Goal: Navigation & Orientation: Find specific page/section

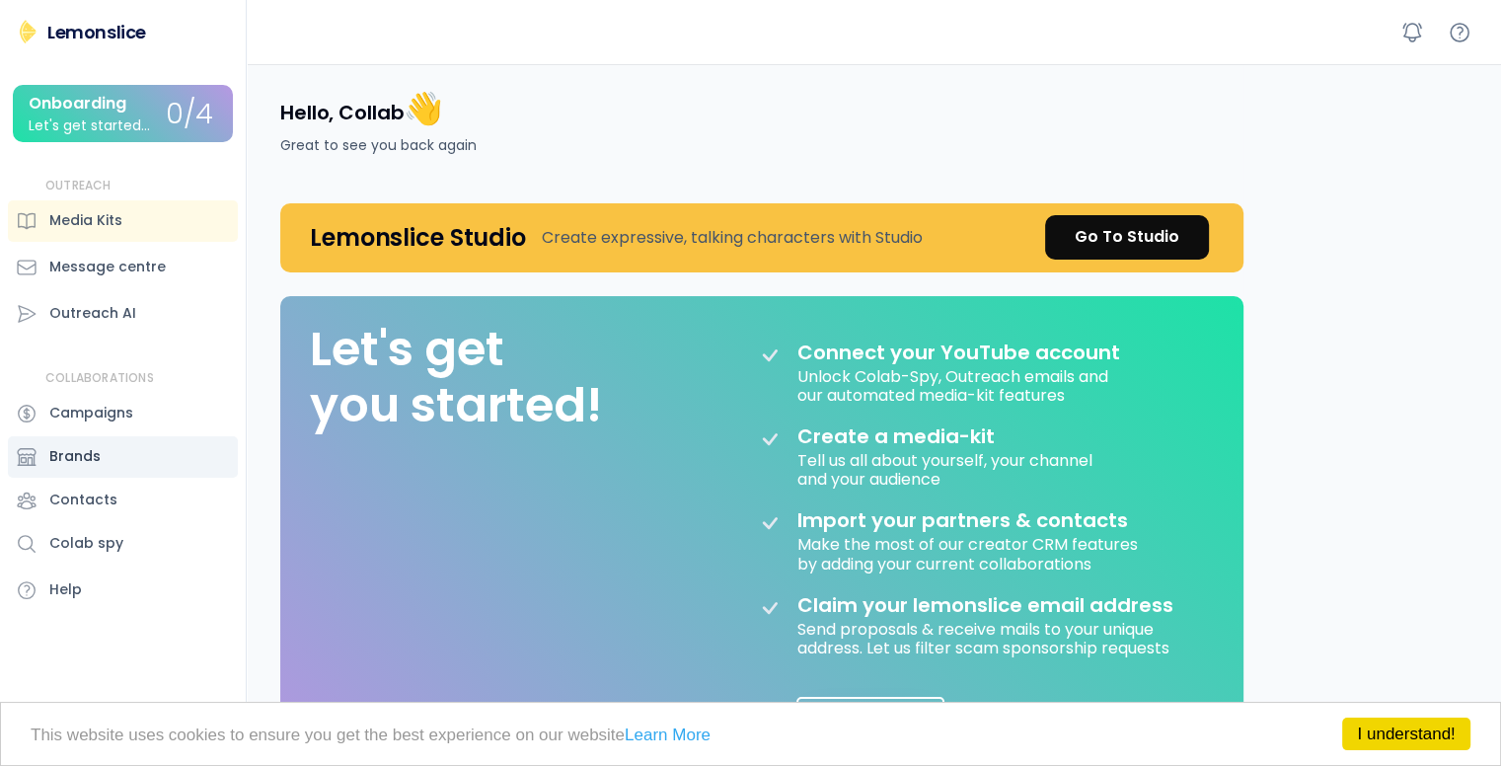
click at [127, 437] on div "Brands" at bounding box center [123, 456] width 230 height 41
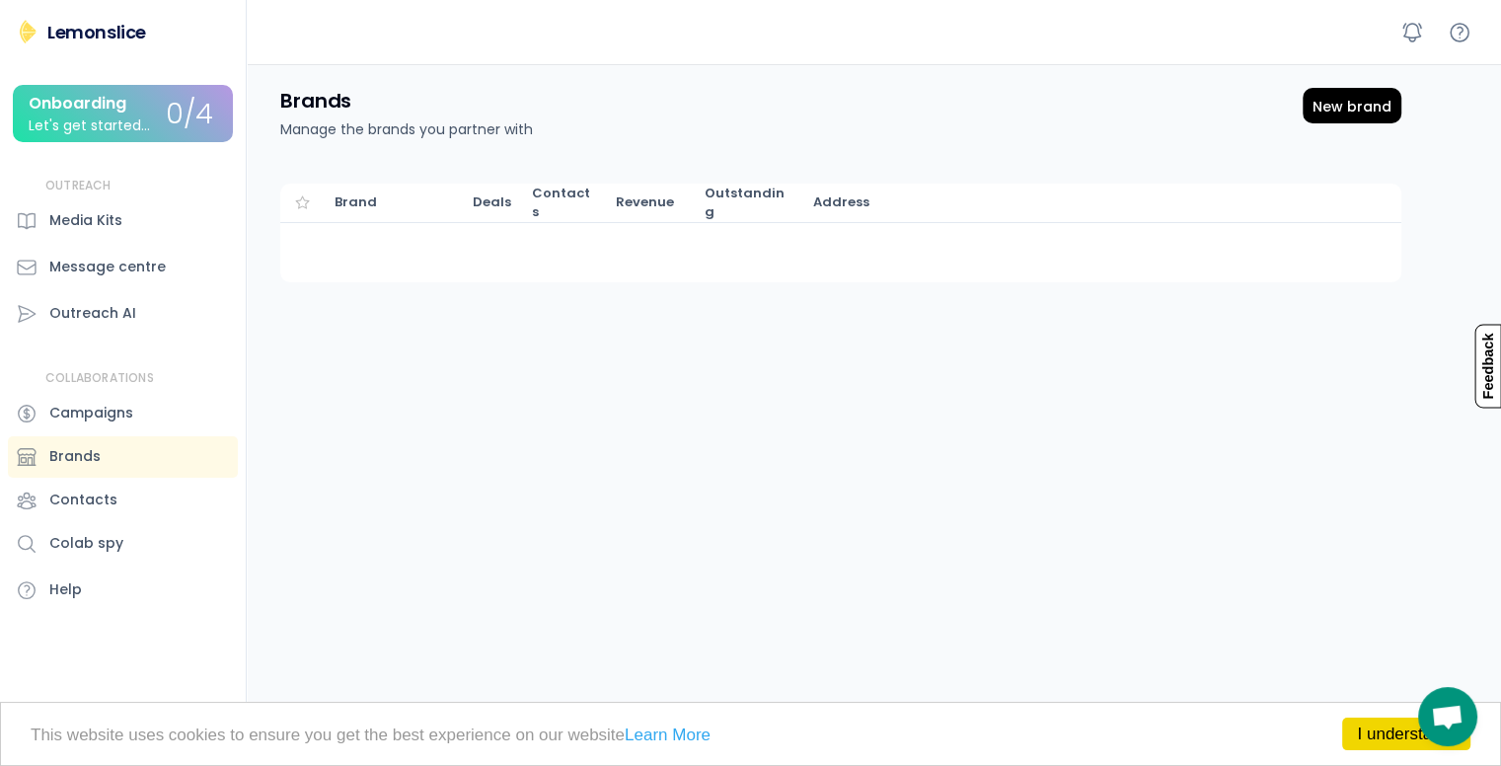
click at [622, 208] on div "Revenue" at bounding box center [650, 202] width 69 height 18
click at [135, 219] on div "Media Kits" at bounding box center [123, 220] width 230 height 41
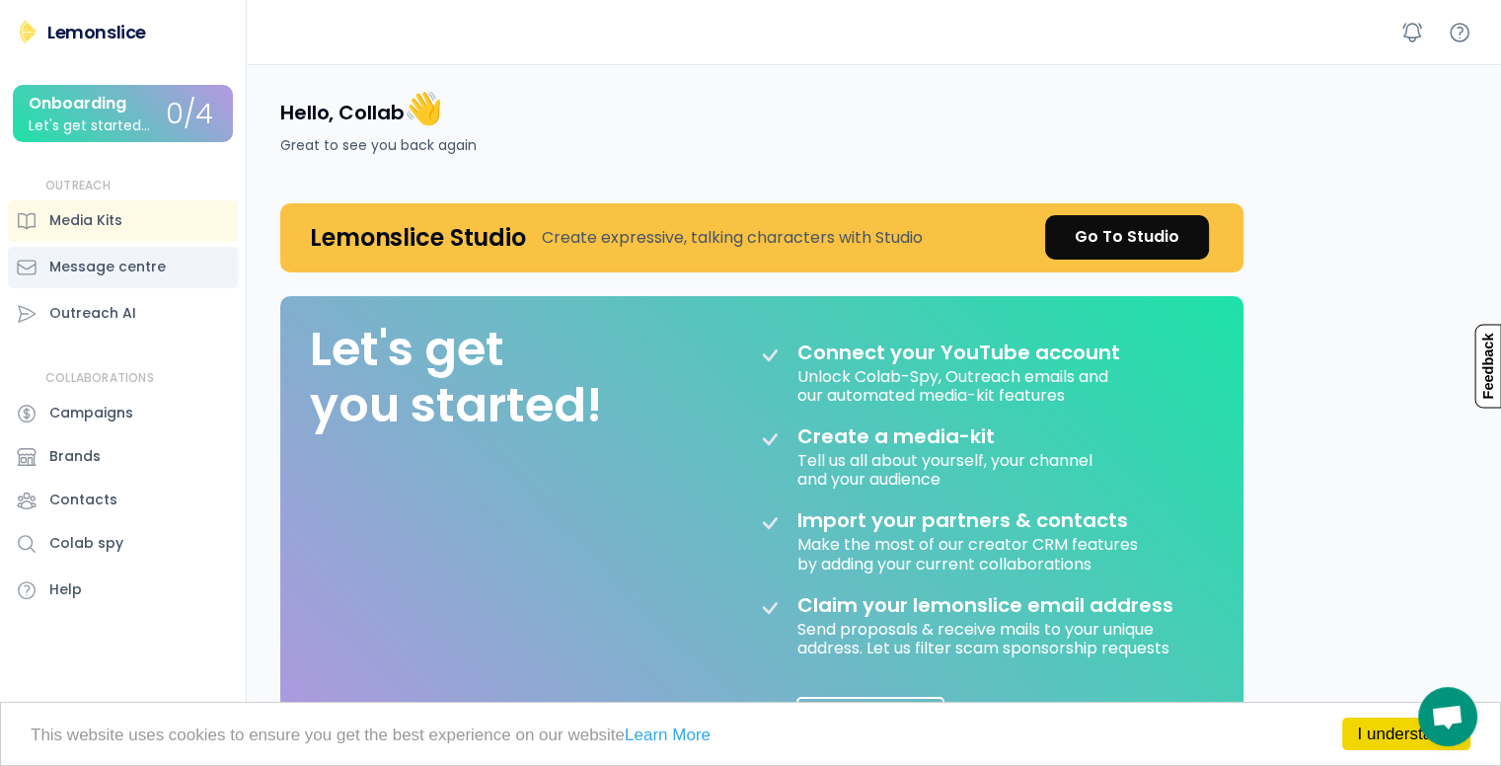
click at [127, 265] on div "Message centre" at bounding box center [107, 267] width 116 height 21
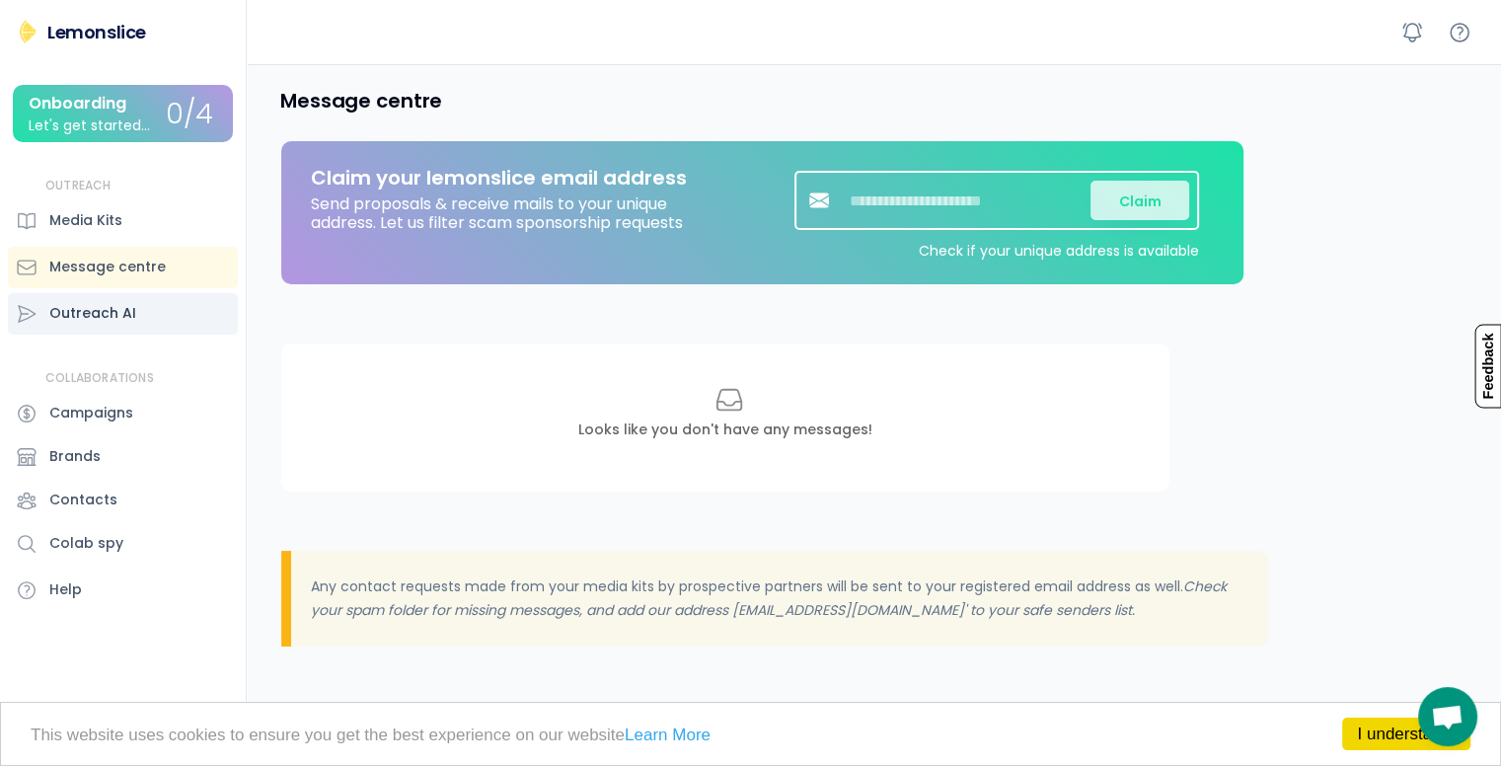
click at [126, 314] on div "Outreach AI" at bounding box center [92, 313] width 87 height 21
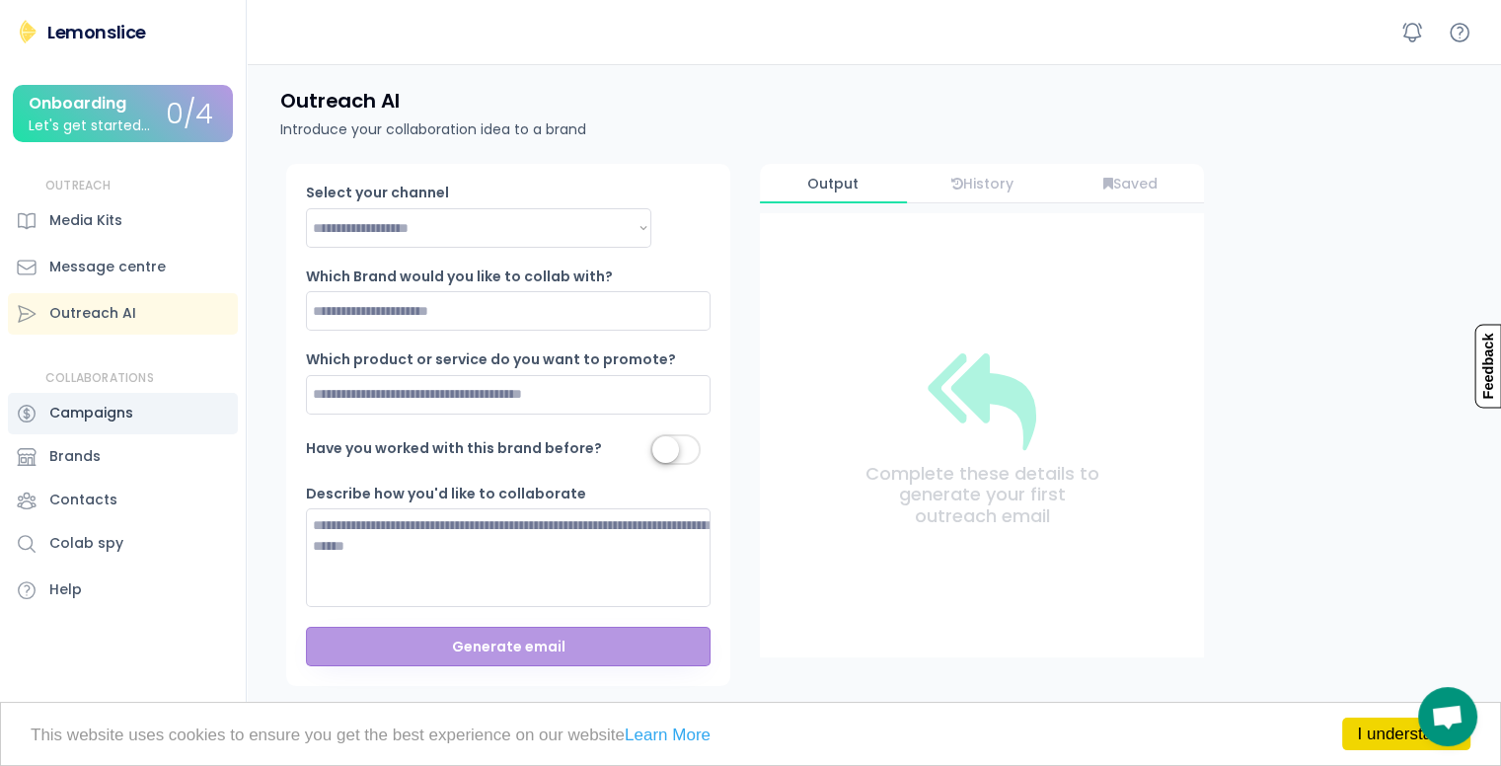
click at [126, 413] on div "Campaigns" at bounding box center [91, 413] width 84 height 21
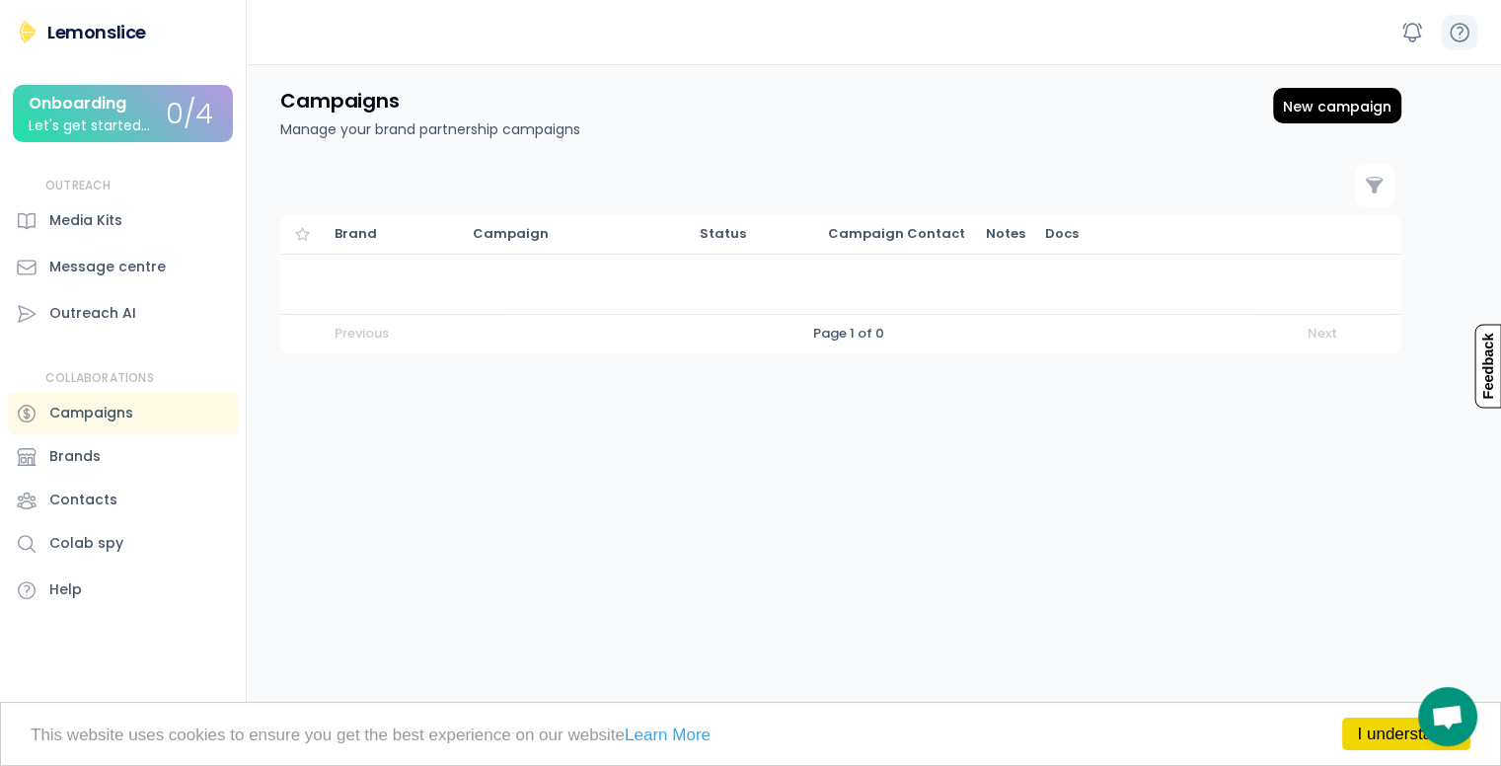
click at [1456, 37] on icon at bounding box center [1460, 33] width 24 height 24
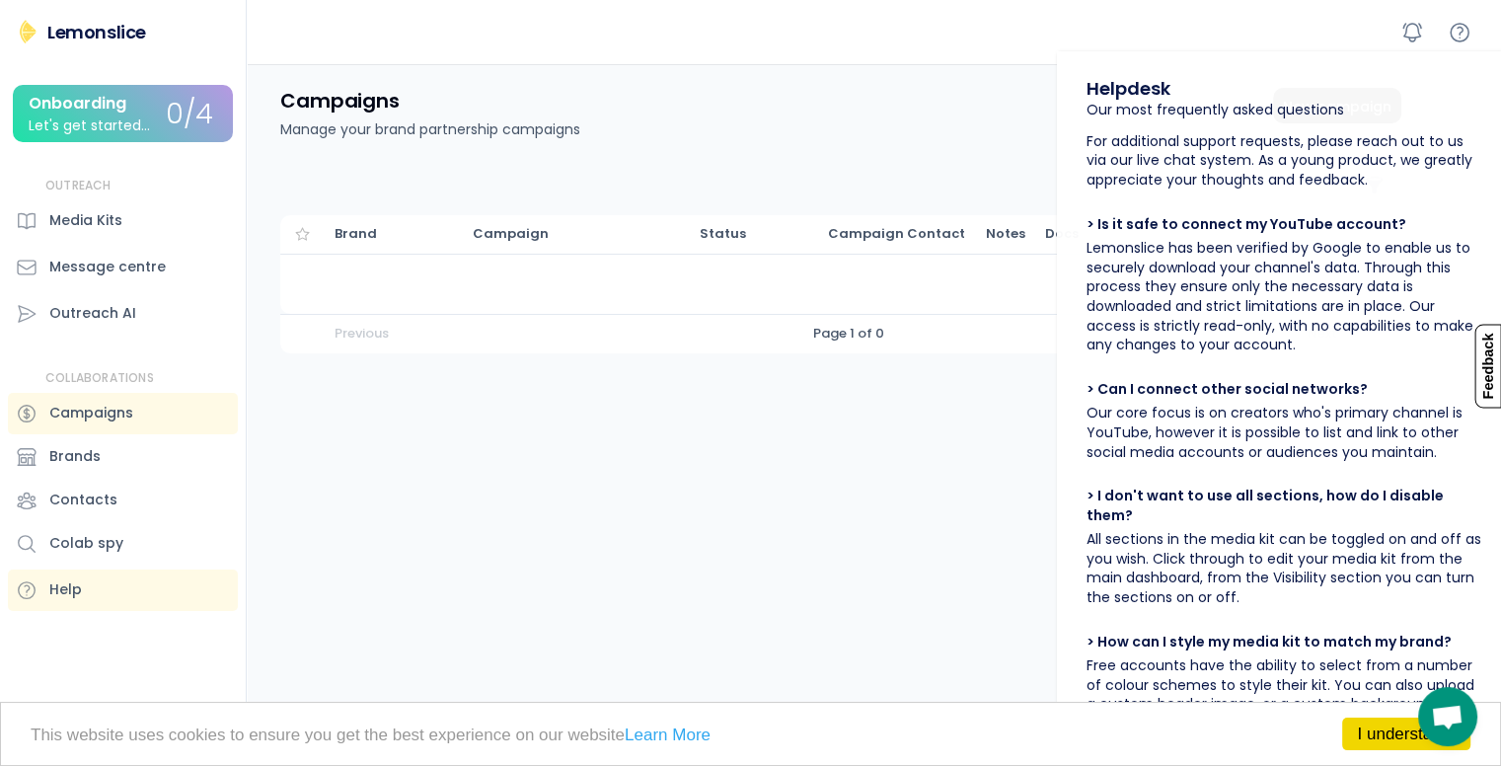
click at [860, 129] on div "Campaigns Manage your brand partnership campaigns New campaign" at bounding box center [840, 114] width 1121 height 52
click at [199, 107] on div "0/4" at bounding box center [189, 115] width 47 height 31
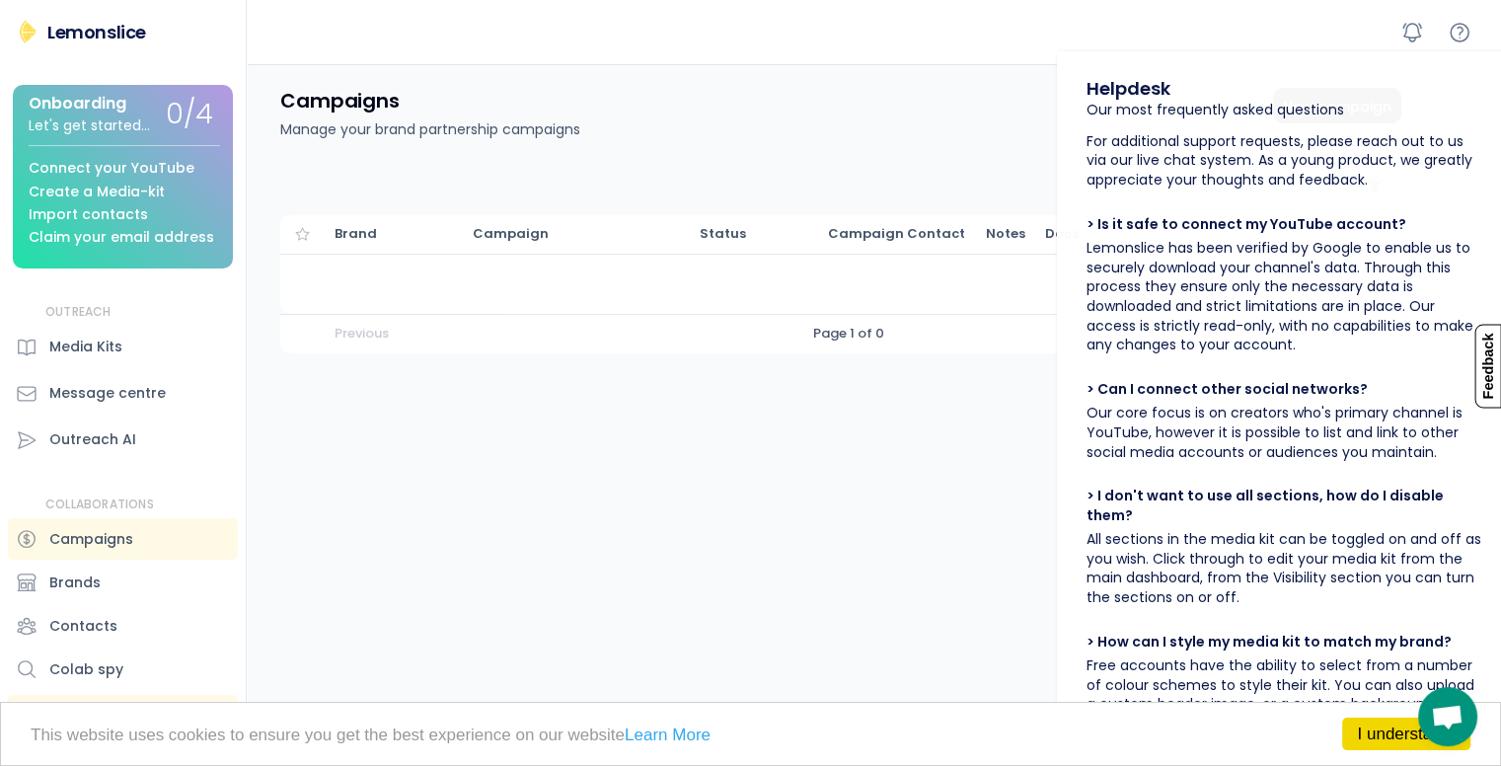
click at [246, 125] on div "Collab Testing Lemonslice Onboarding Let's get started... 0/4 Connect your YouT…" at bounding box center [123, 383] width 247 height 766
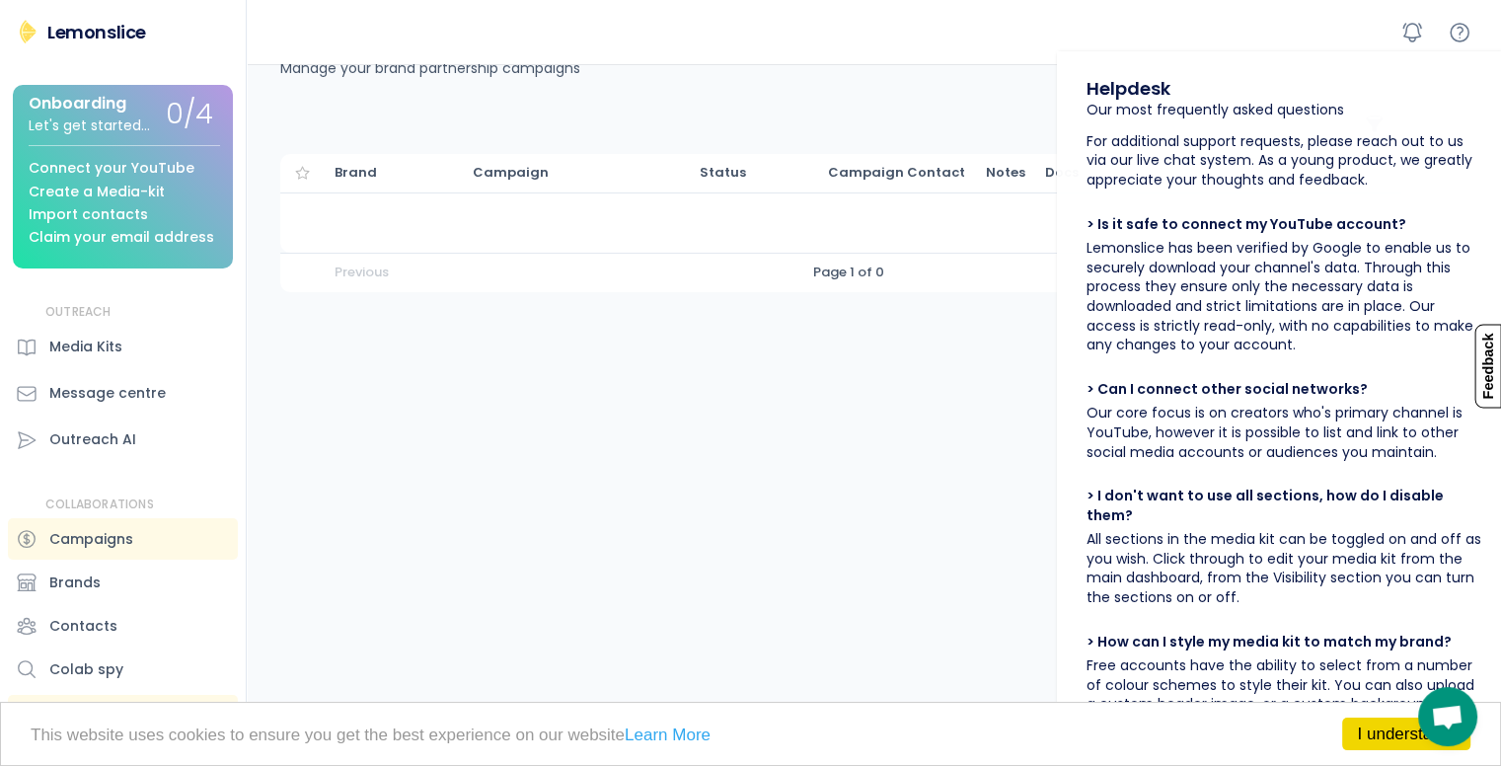
scroll to position [63, 0]
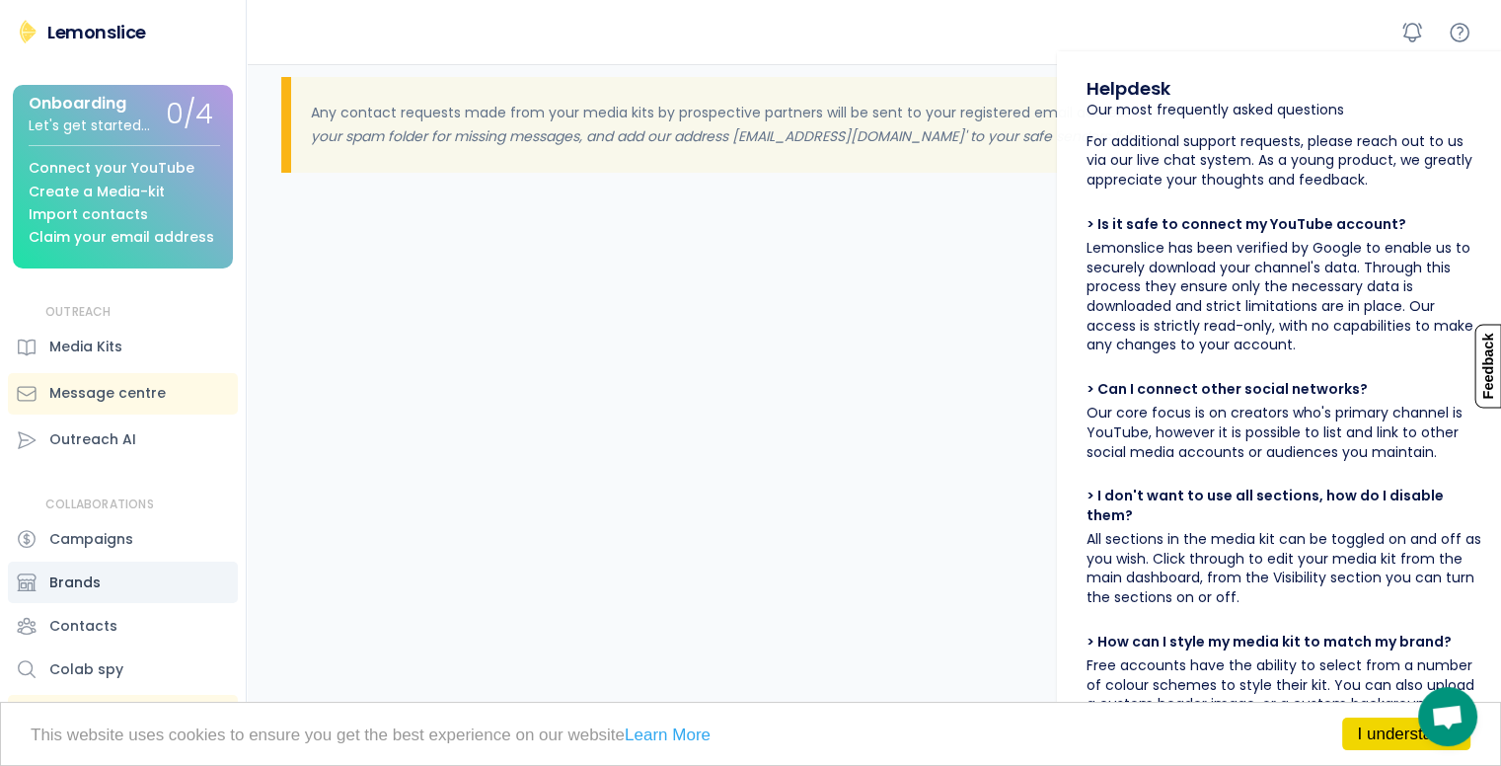
scroll to position [482, 0]
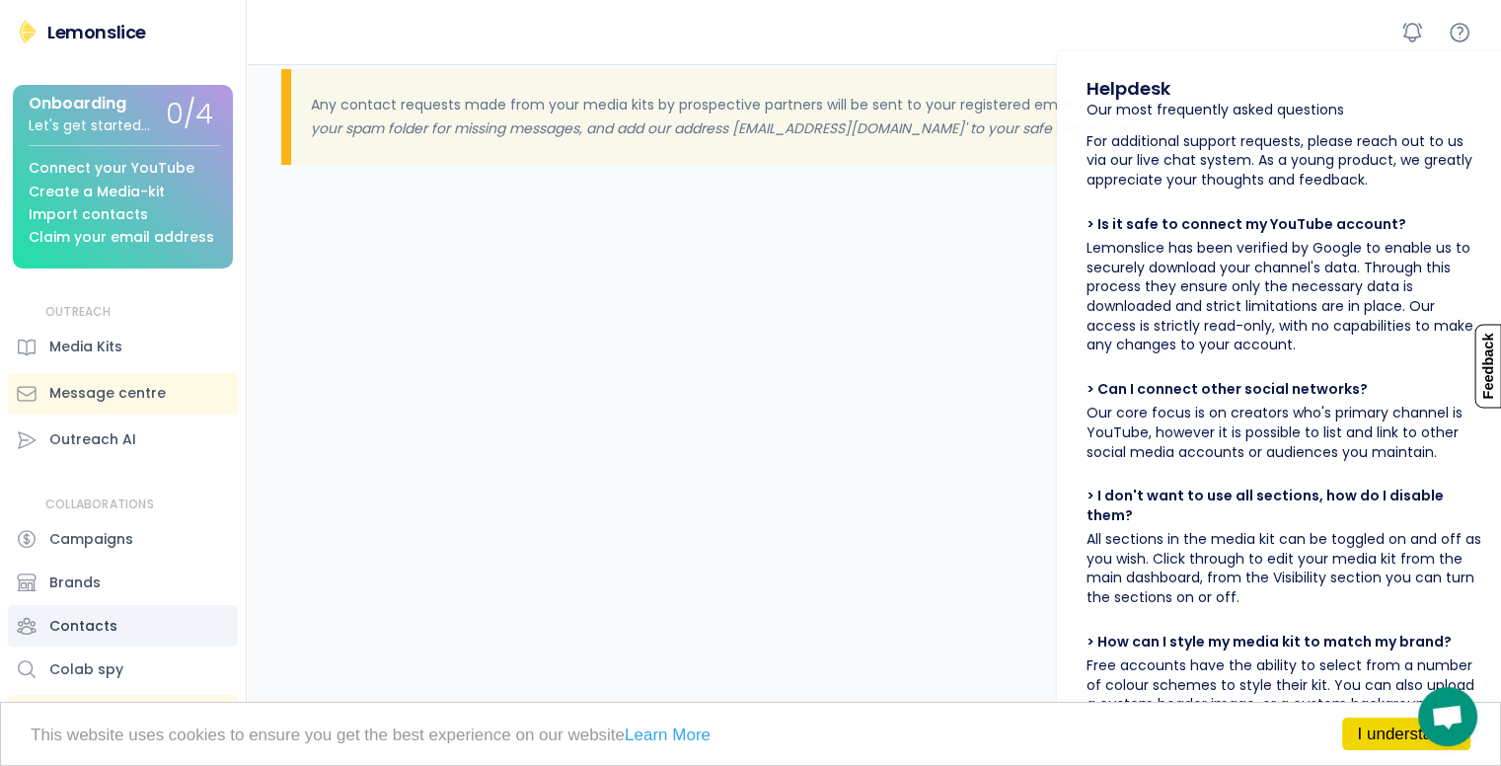
click at [87, 625] on div "Contacts" at bounding box center [83, 626] width 68 height 21
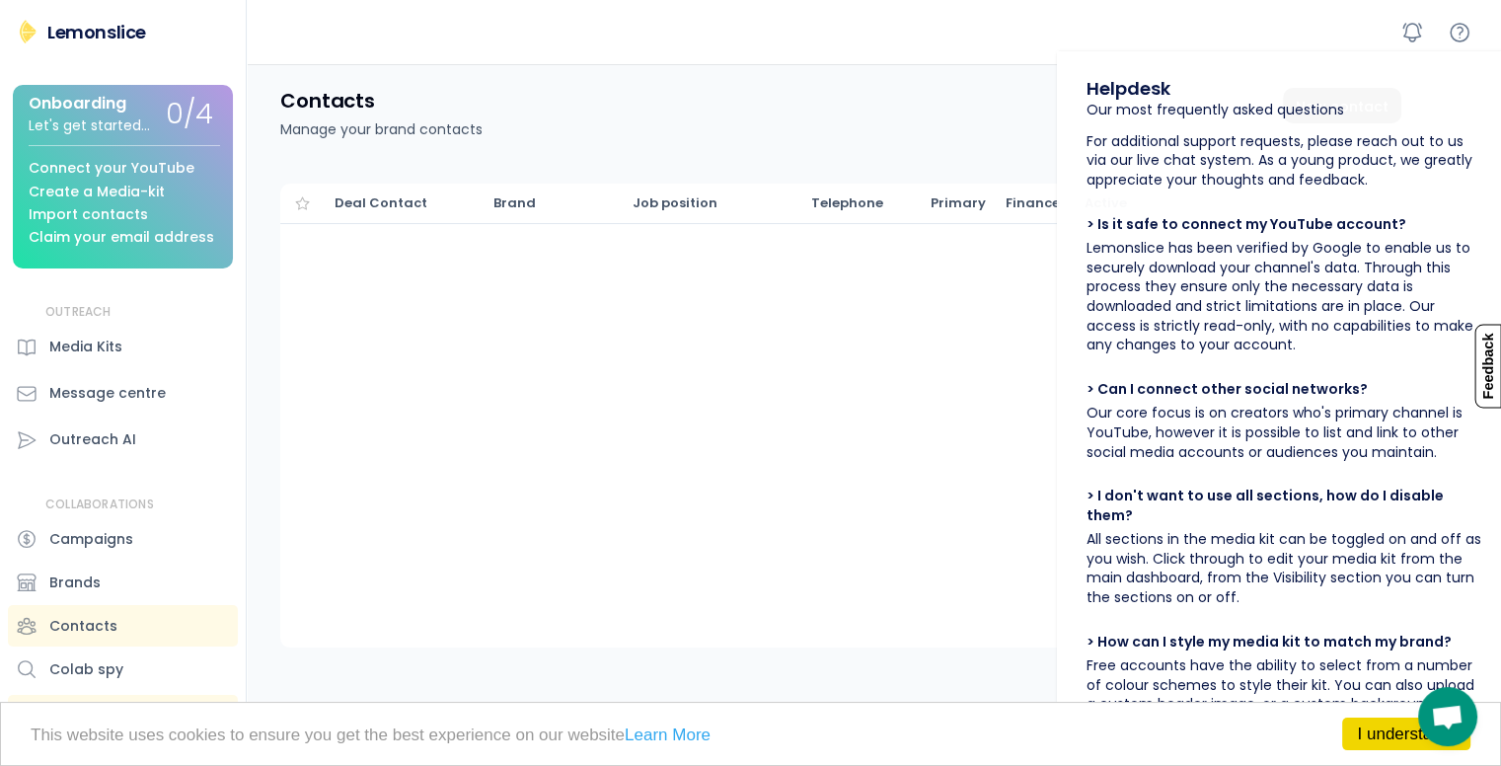
click at [403, 544] on div at bounding box center [404, 416] width 158 height 464
click at [1373, 733] on link "I understand!" at bounding box center [1406, 733] width 128 height 33
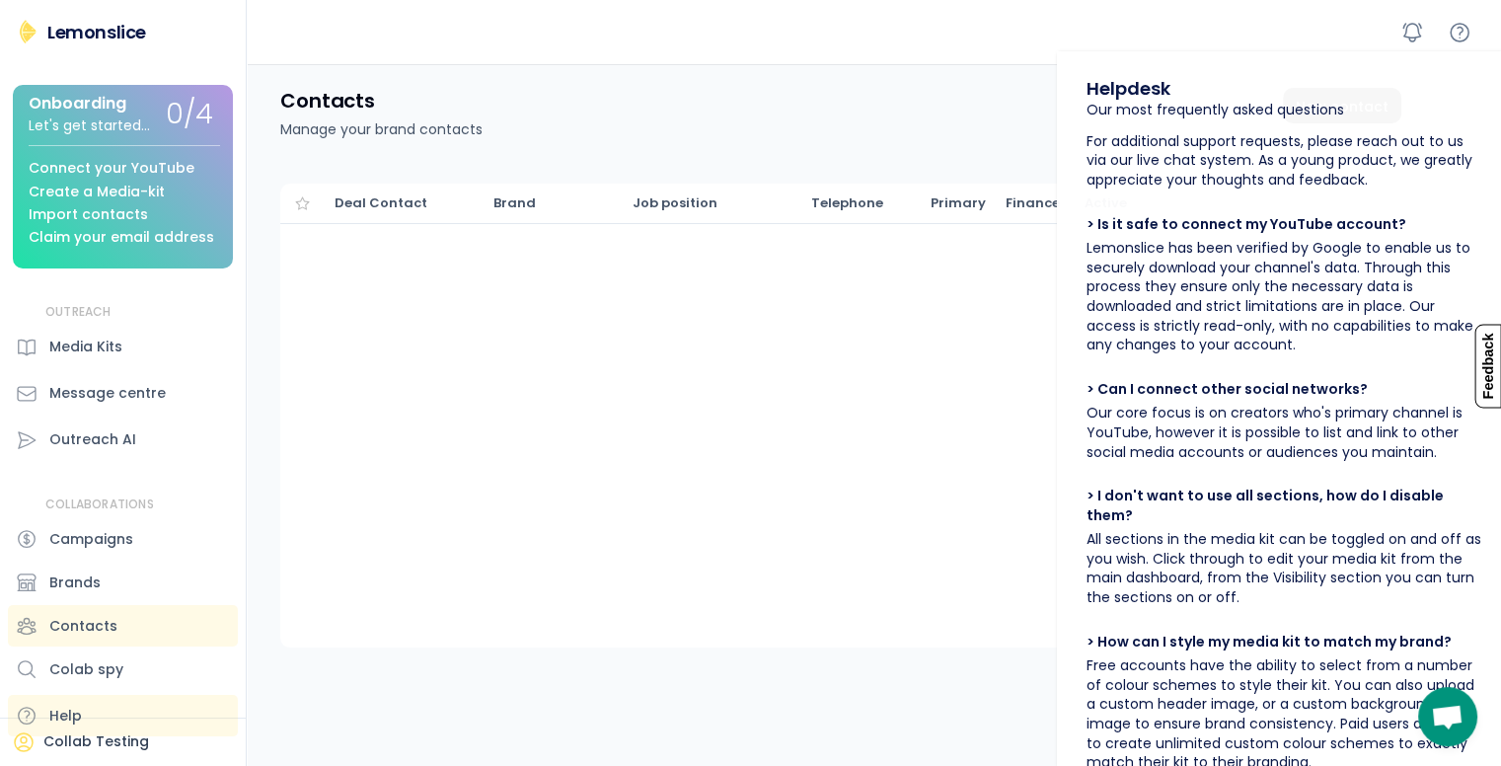
click at [120, 727] on div "Help" at bounding box center [123, 715] width 230 height 41
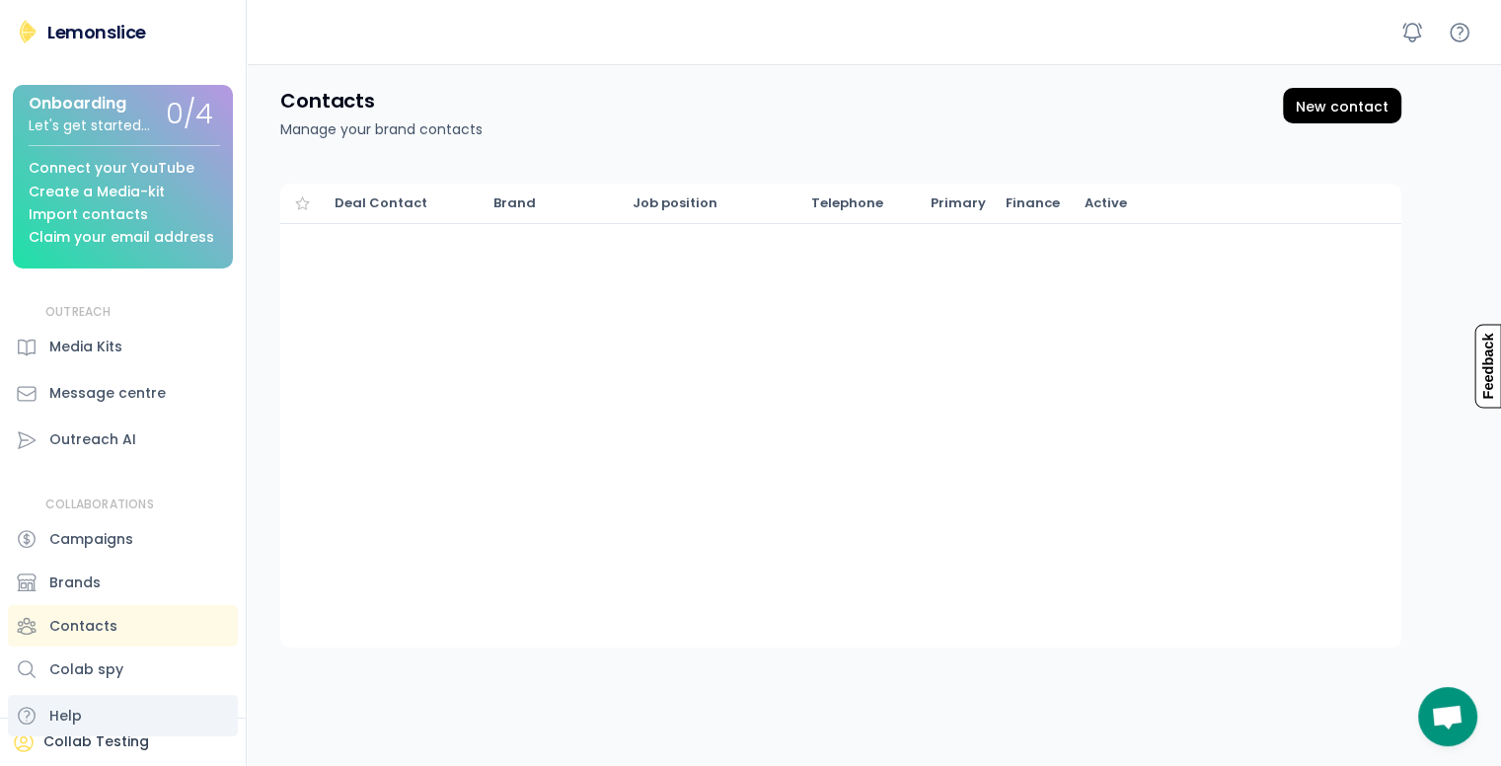
click at [115, 733] on div "Help" at bounding box center [123, 715] width 230 height 41
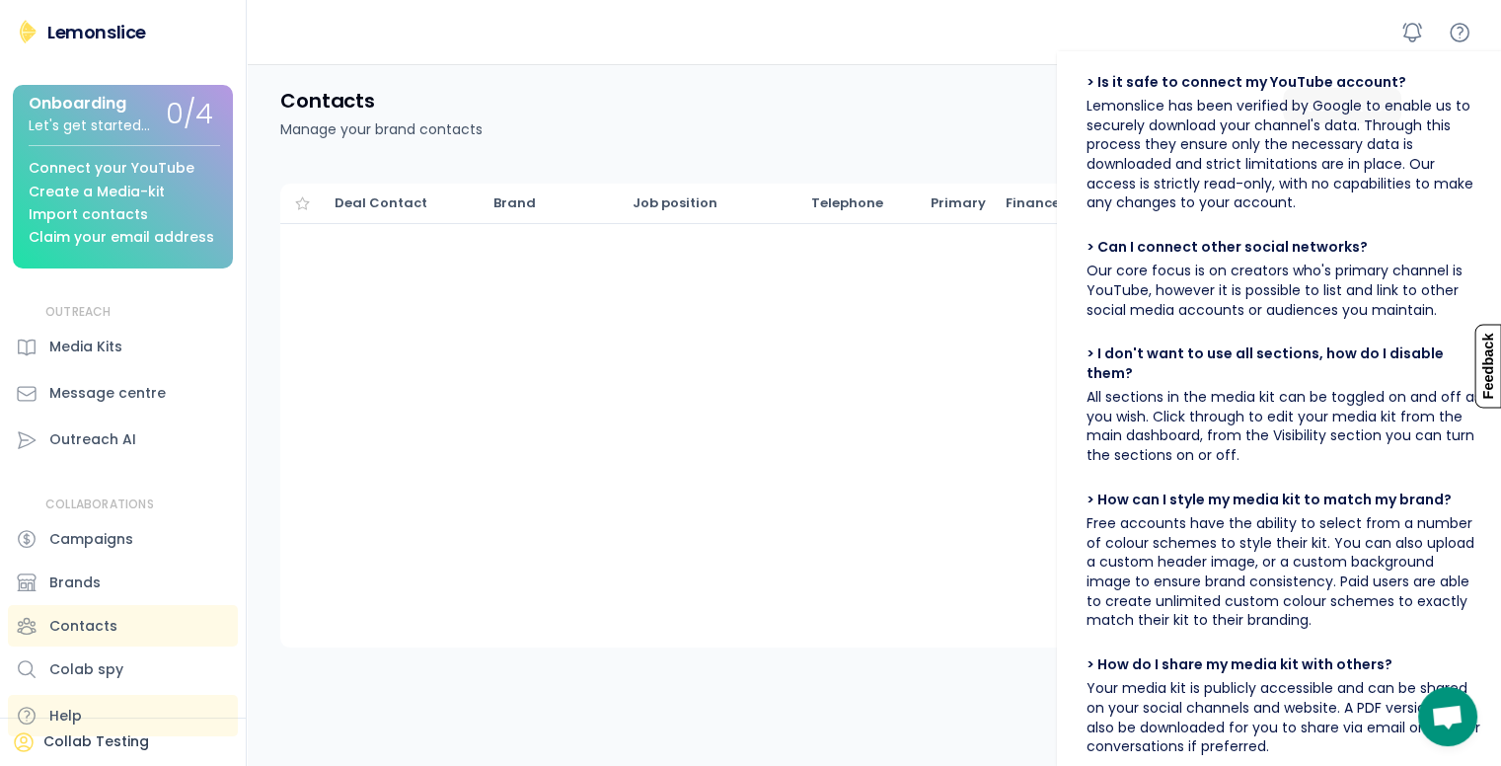
scroll to position [328, 0]
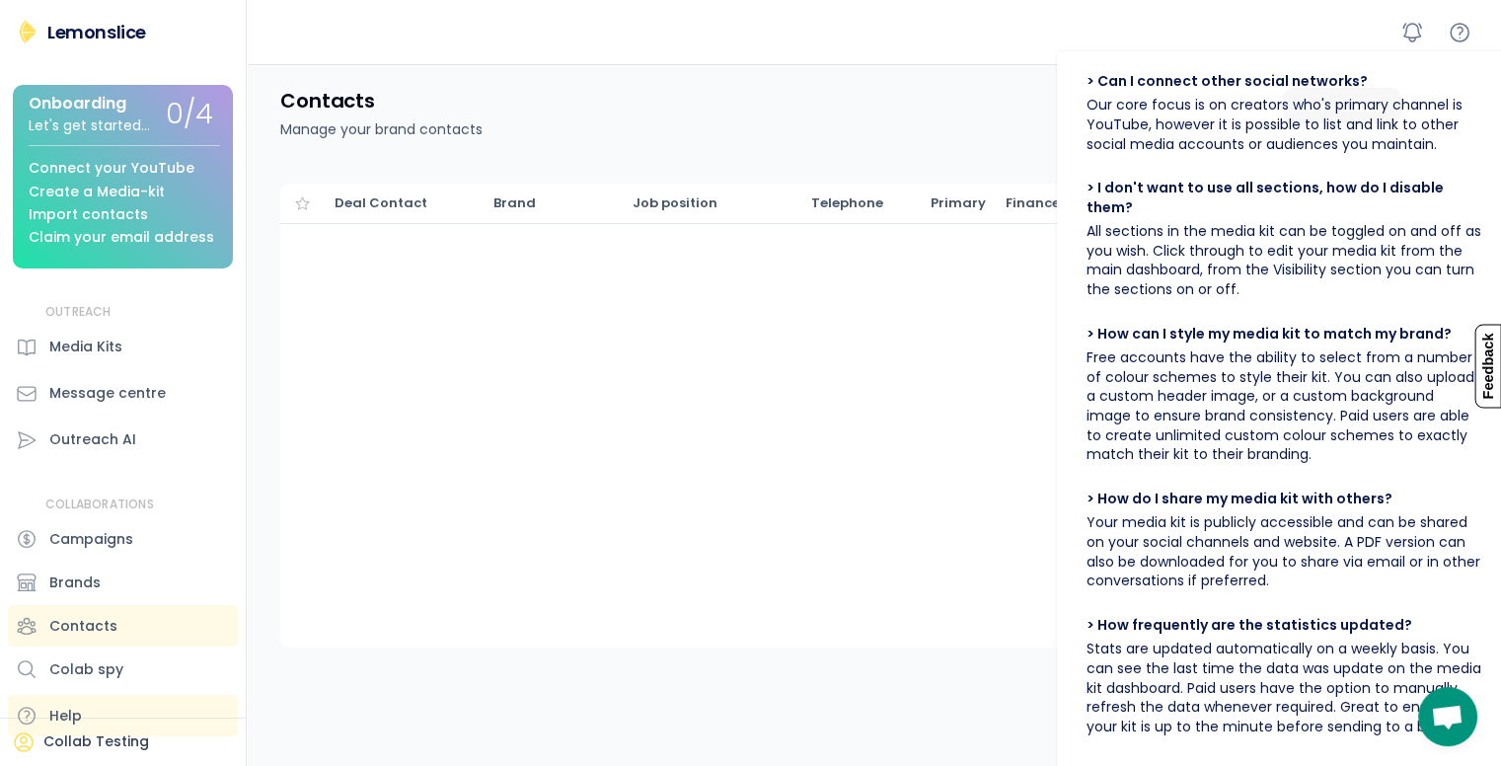
click at [81, 752] on div "Collab Testing" at bounding box center [123, 742] width 222 height 24
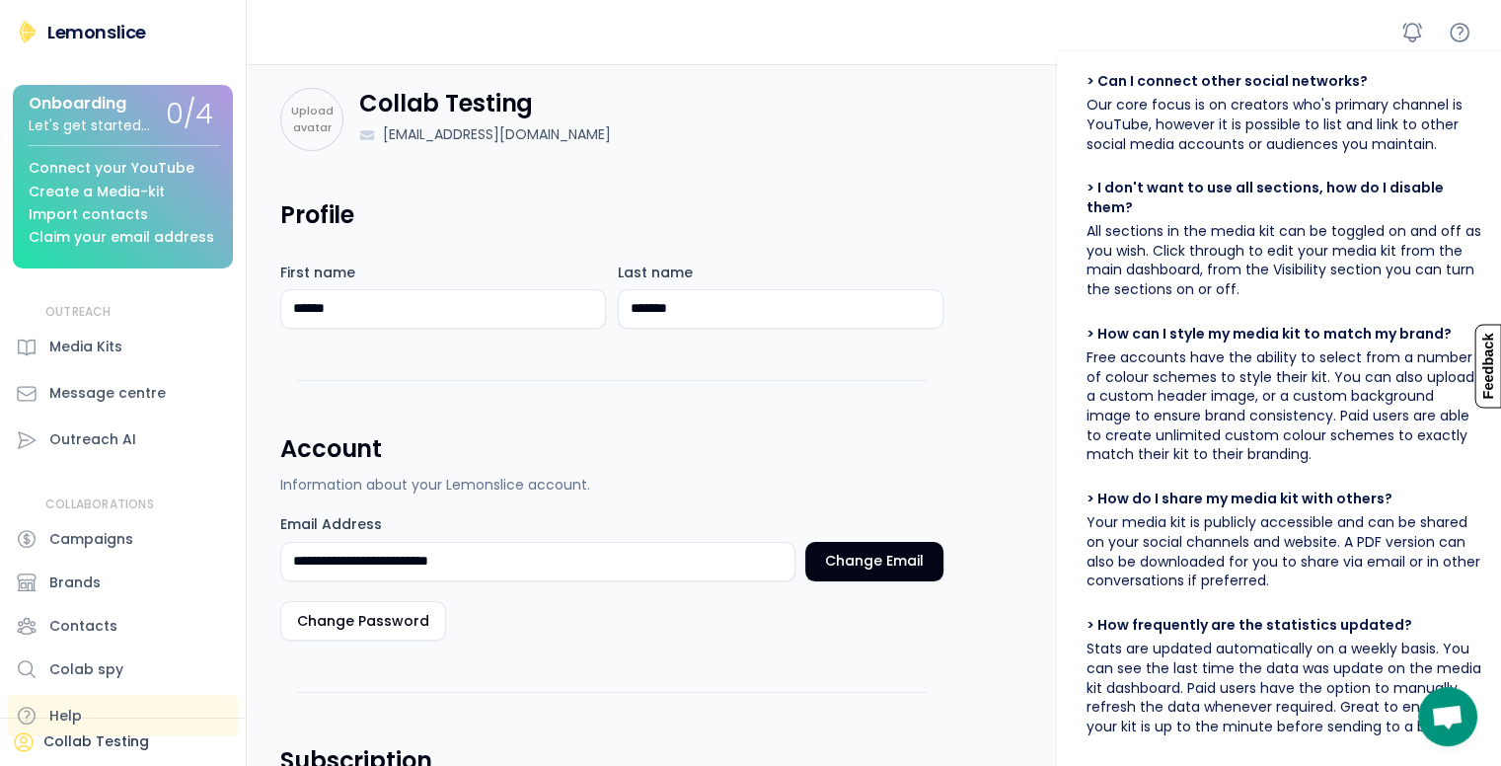
scroll to position [482, 0]
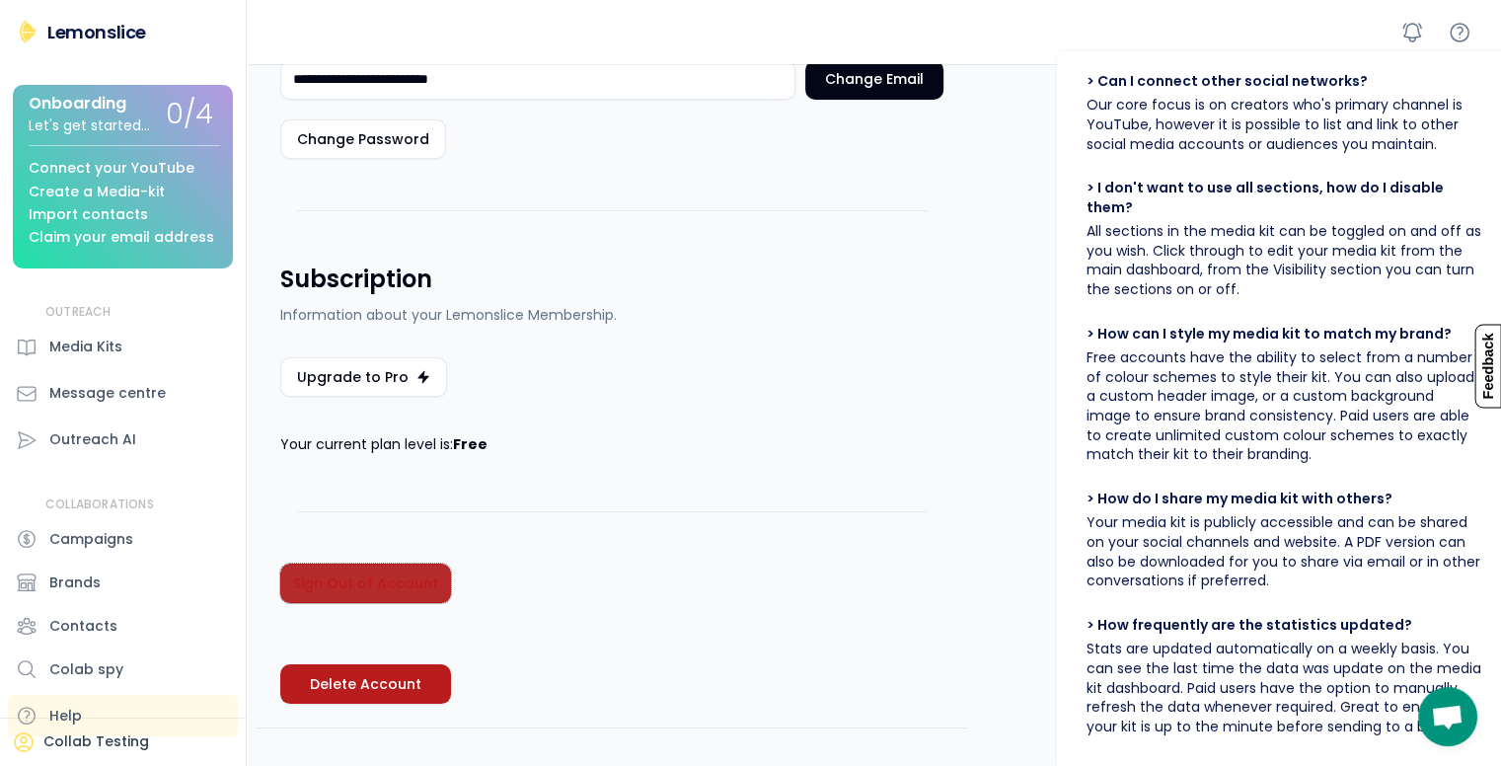
click at [388, 577] on button "Sign Out of Account" at bounding box center [365, 582] width 171 height 39
